Goal: Information Seeking & Learning: Learn about a topic

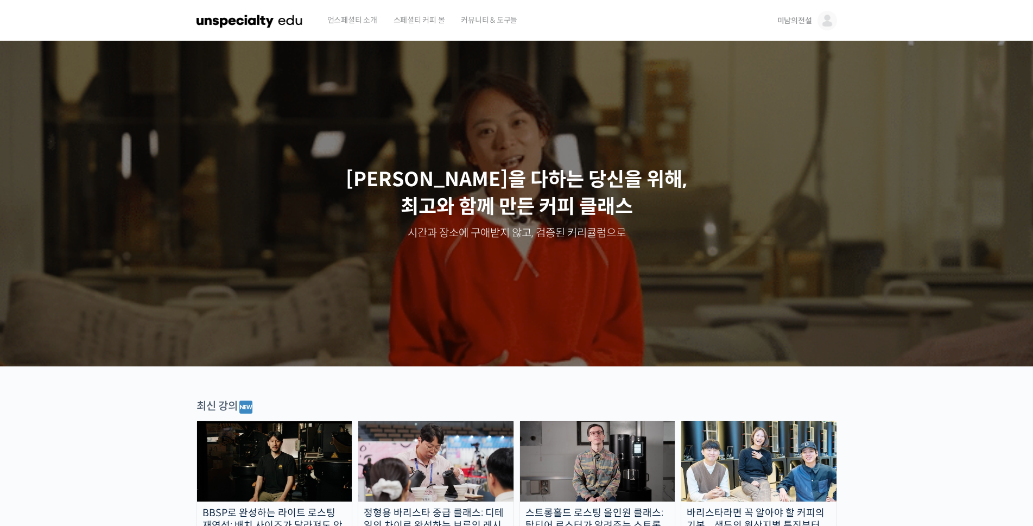
click at [797, 22] on span "미남의전설" at bounding box center [795, 21] width 35 height 10
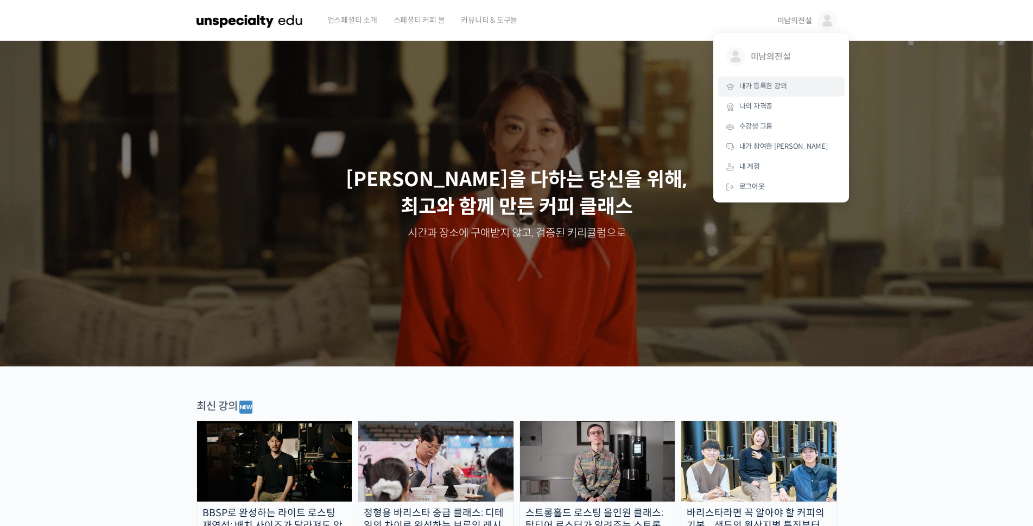
click at [770, 90] on span "내가 등록한 강의" at bounding box center [764, 85] width 48 height 9
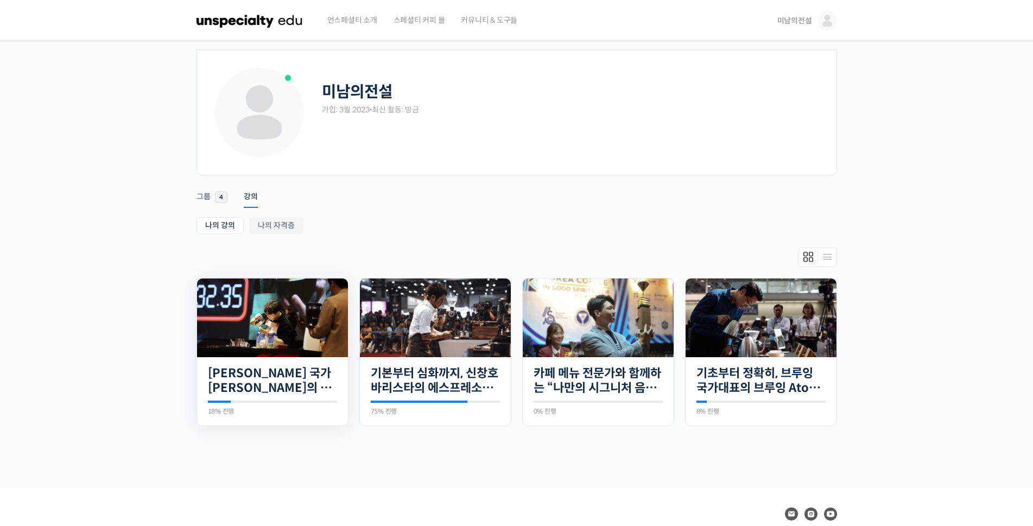
click at [271, 322] on img at bounding box center [272, 318] width 151 height 79
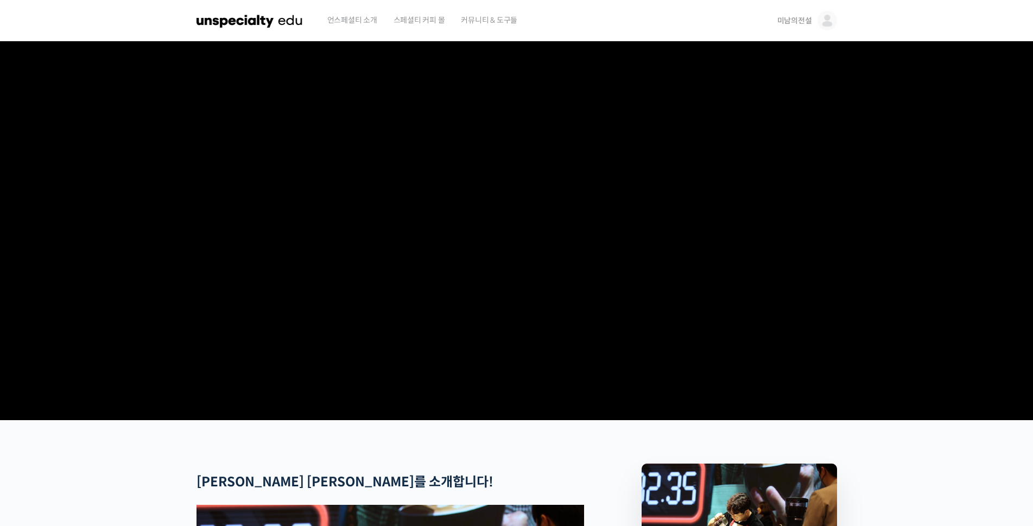
click at [798, 20] on span "미남의전설" at bounding box center [795, 21] width 35 height 10
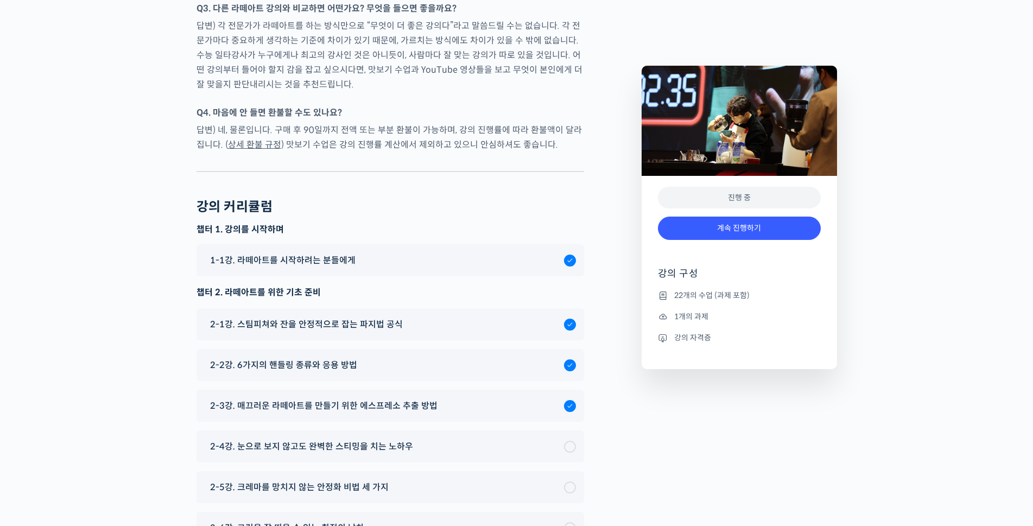
scroll to position [5424, 0]
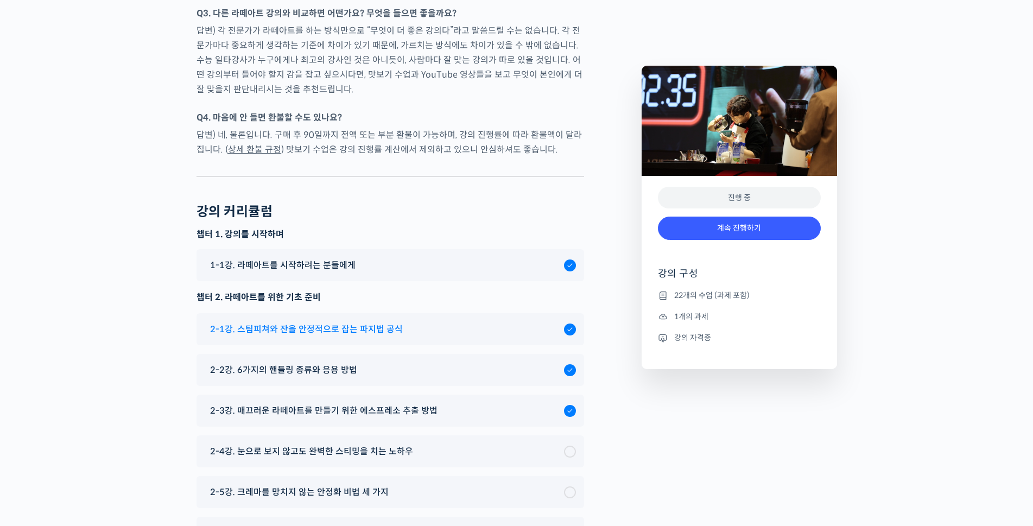
click at [363, 322] on span "2-1강. 스팀피쳐와 잔을 안정적으로 잡는 파지법 공식" at bounding box center [306, 329] width 193 height 15
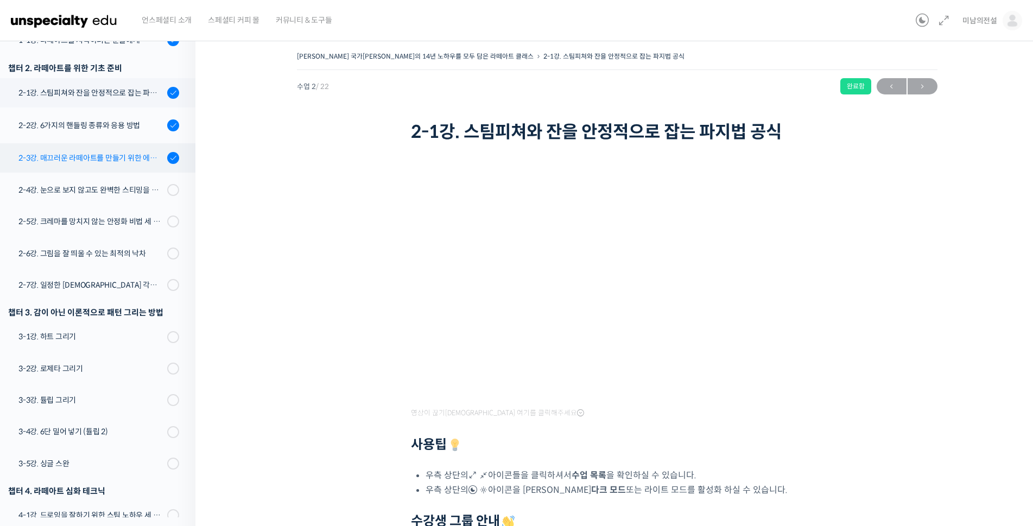
click at [81, 152] on div "2-3강. 매끄러운 라떼아트를 만들기 위한 에스프레소 추출 방법" at bounding box center [91, 158] width 146 height 12
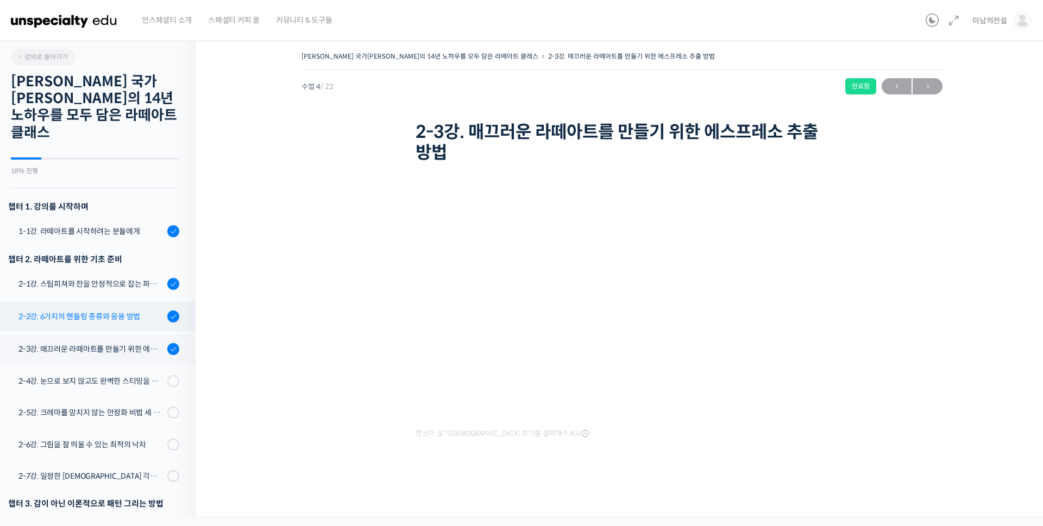
click at [113, 311] on div "2-2강. 6가지의 핸들링 종류와 응용 방법" at bounding box center [91, 317] width 146 height 12
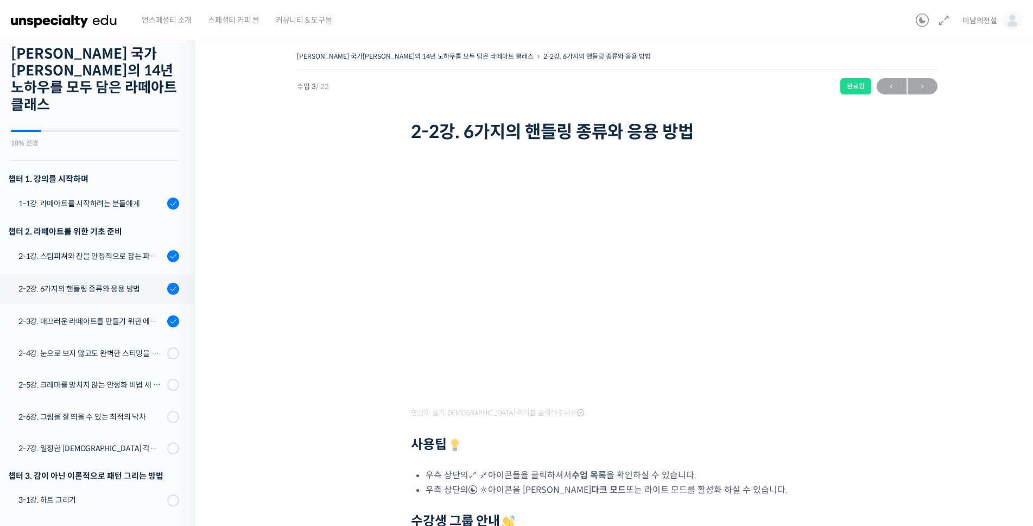
scroll to position [26, 0]
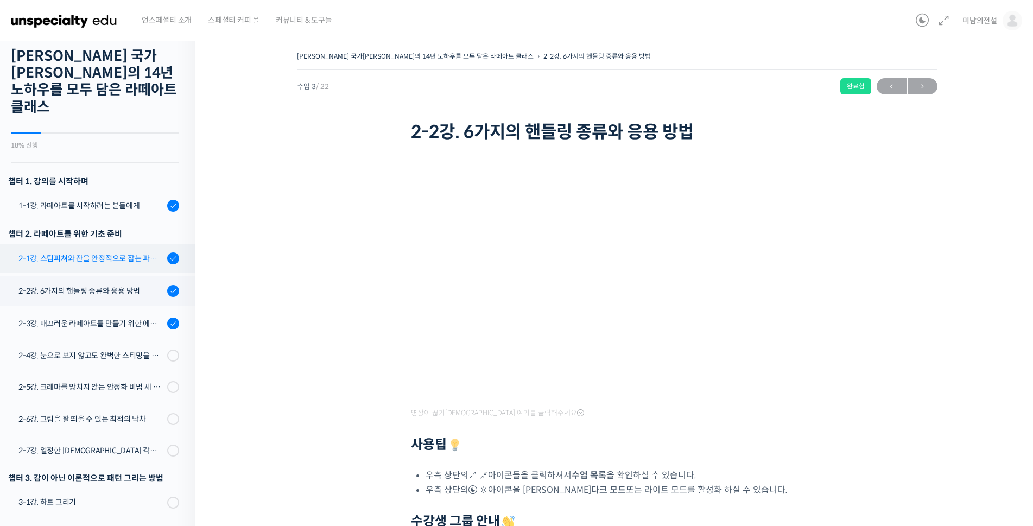
click at [92, 252] on div "2-1강. 스팀피쳐와 잔을 안정적으로 잡는 파지법 공식" at bounding box center [91, 258] width 146 height 12
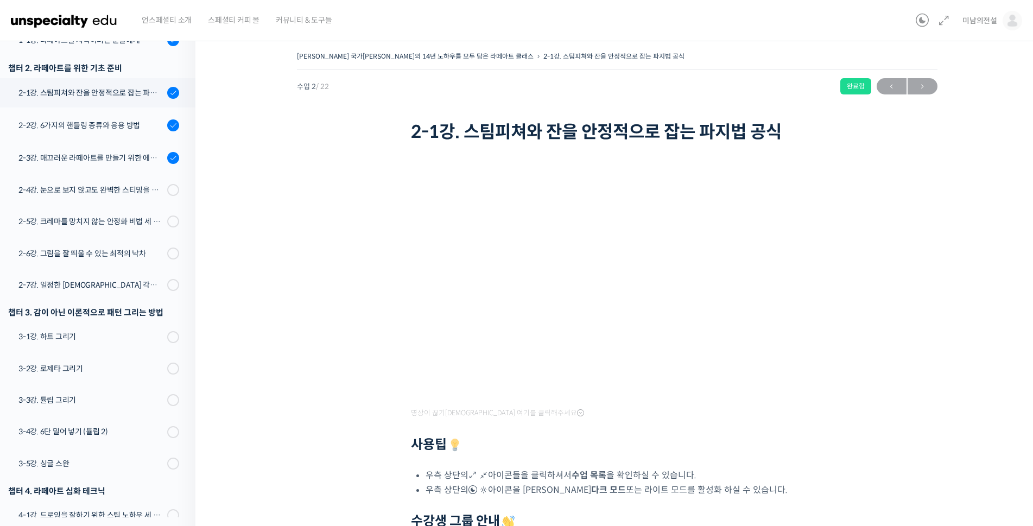
drag, startPoint x: 58, startPoint y: 30, endPoint x: 259, endPoint y: 313, distance: 346.9
click at [259, 313] on div "[PERSON_NAME] 국가[PERSON_NAME]의 14년 노하우를 모두 담은 라떼아트 클래스 2-1강. 스팀피쳐와 잔을 안정적으로 잡는 …" at bounding box center [617, 344] width 735 height 590
click at [88, 119] on div "2-2강. 6가지의 핸들링 종류와 응용 방법" at bounding box center [91, 125] width 146 height 12
